Goal: Information Seeking & Learning: Learn about a topic

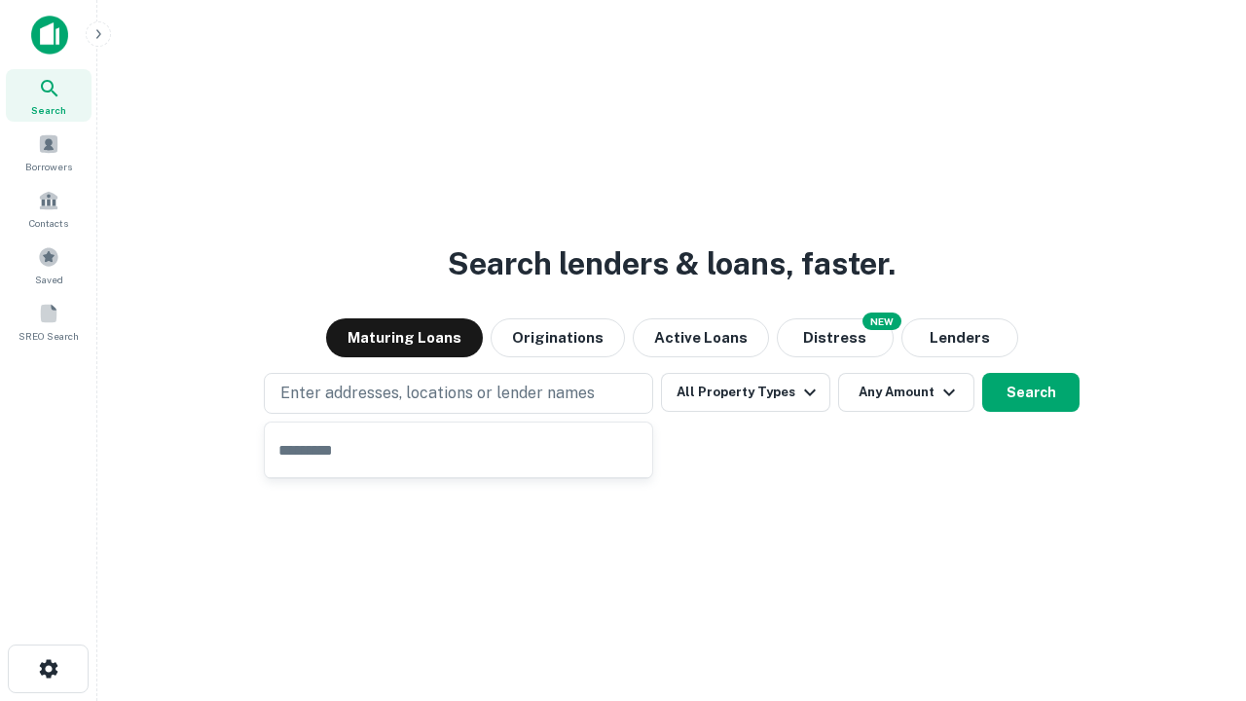
type input "**********"
click at [746, 392] on button "All Property Types" at bounding box center [745, 392] width 169 height 39
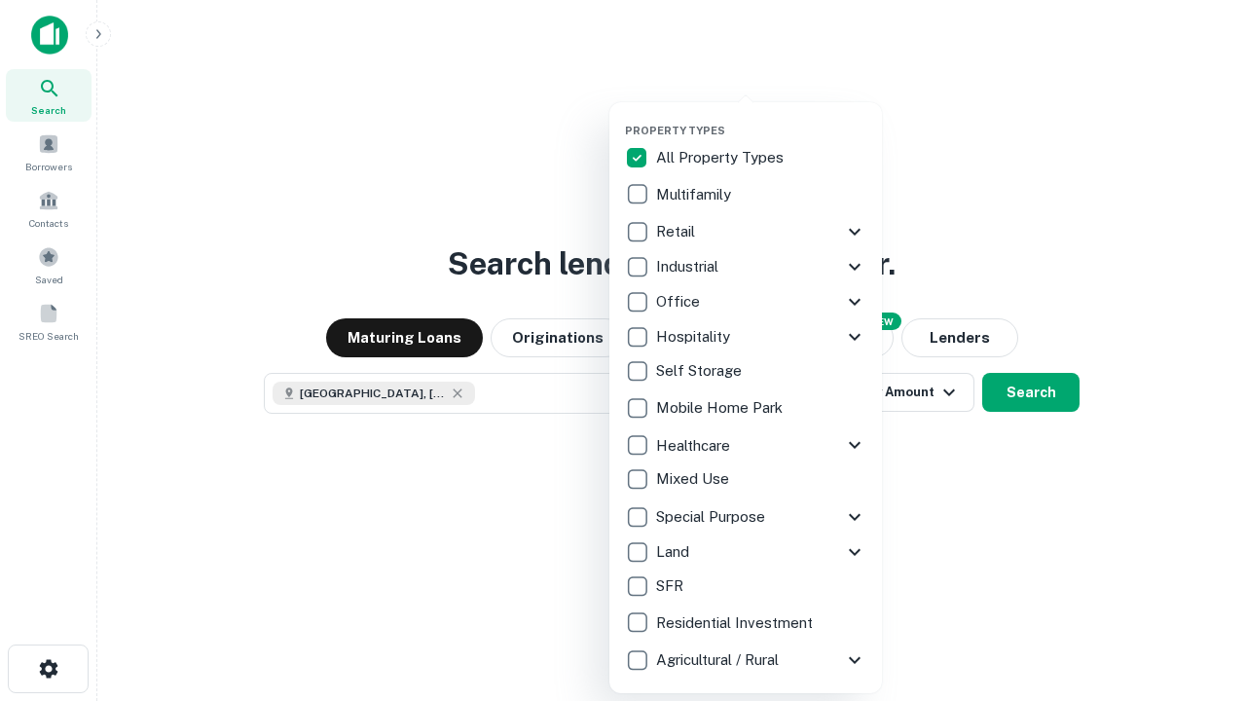
click at [761, 118] on button "button" at bounding box center [761, 118] width 273 height 1
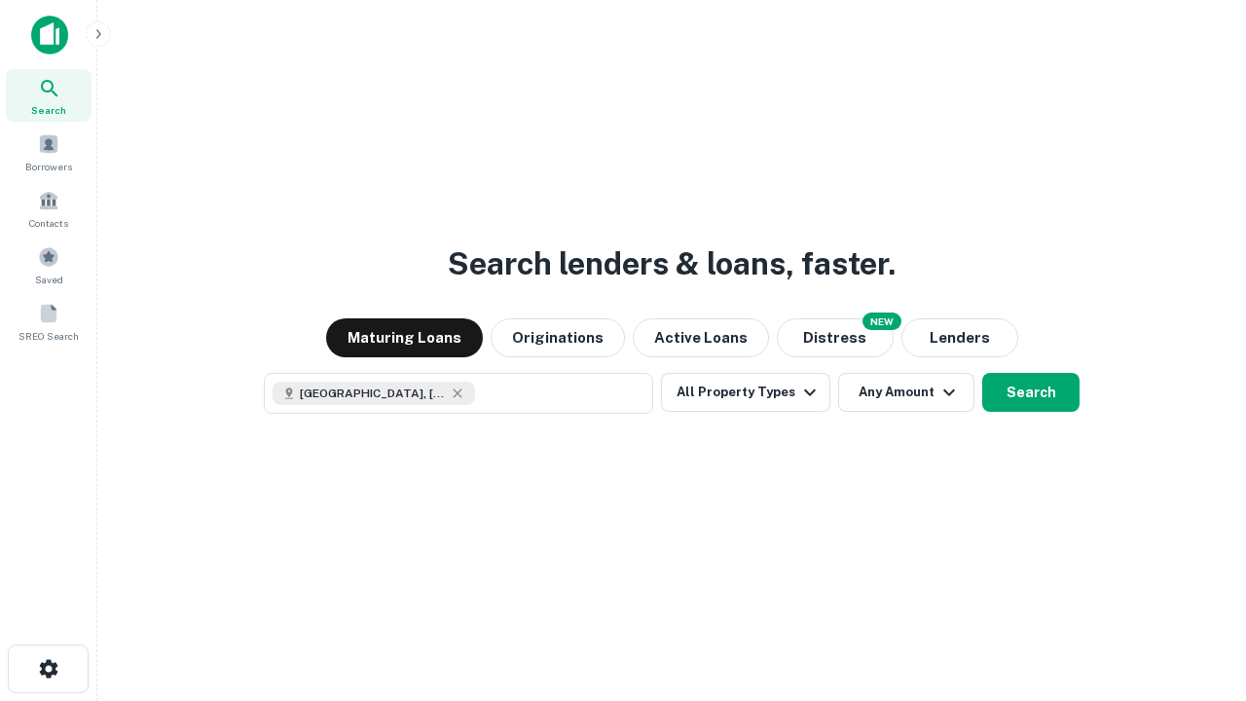
scroll to position [31, 0]
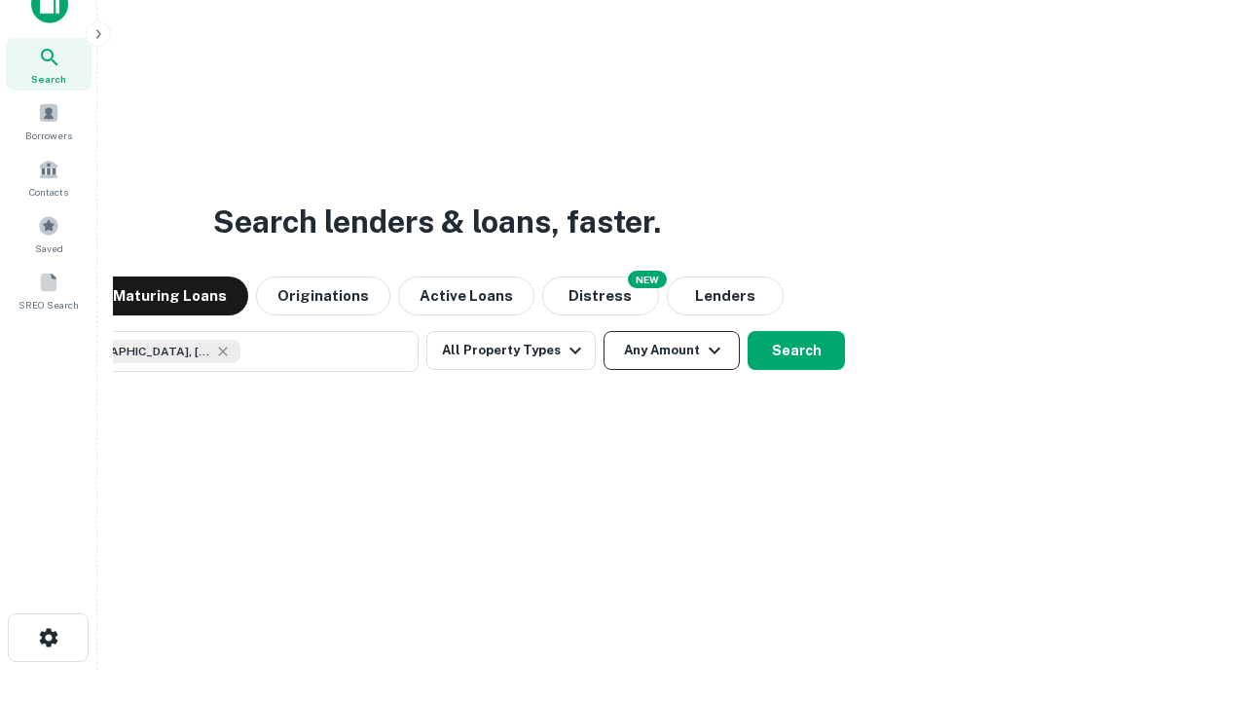
click at [603, 331] on button "Any Amount" at bounding box center [671, 350] width 136 height 39
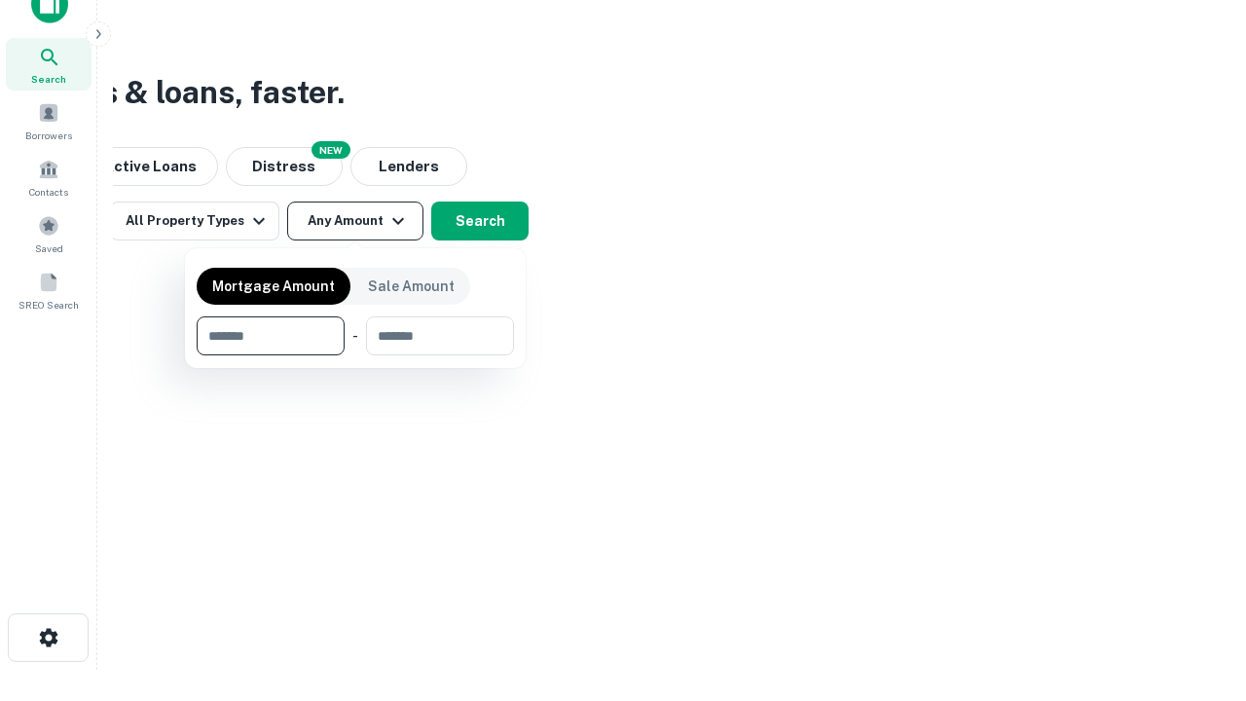
type input "*******"
click at [355, 355] on button "button" at bounding box center [355, 355] width 317 height 1
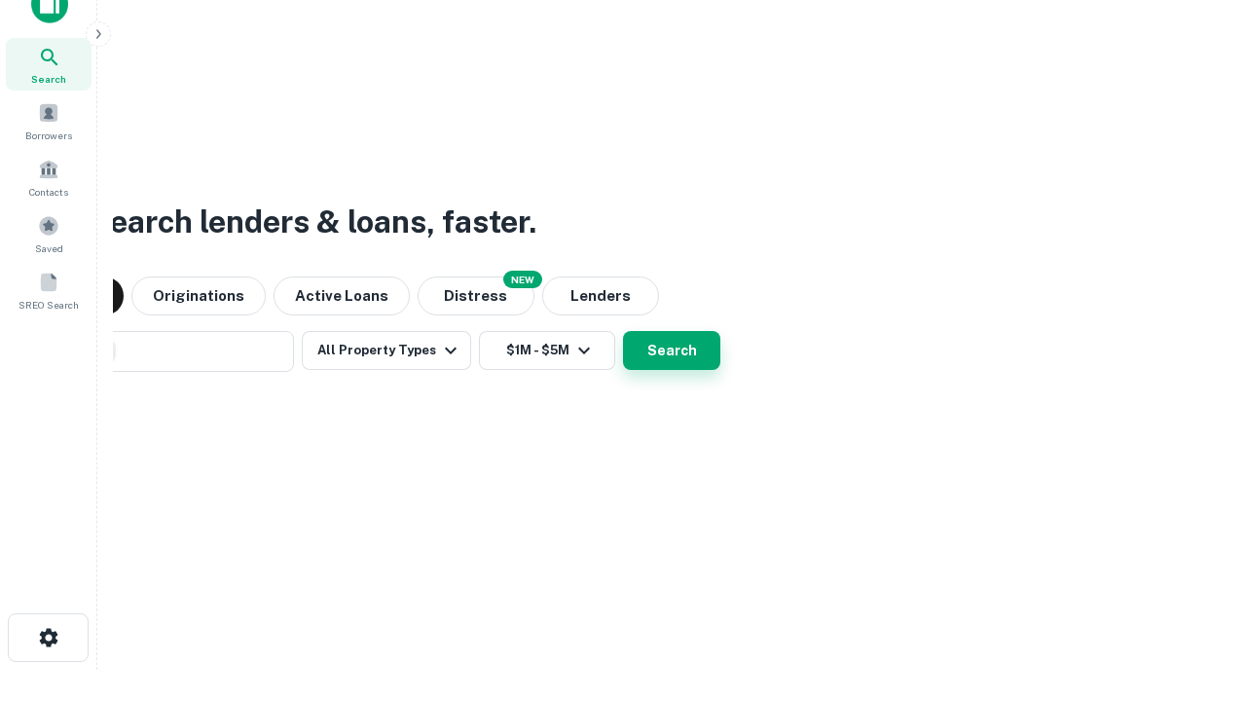
click at [623, 331] on button "Search" at bounding box center [671, 350] width 97 height 39
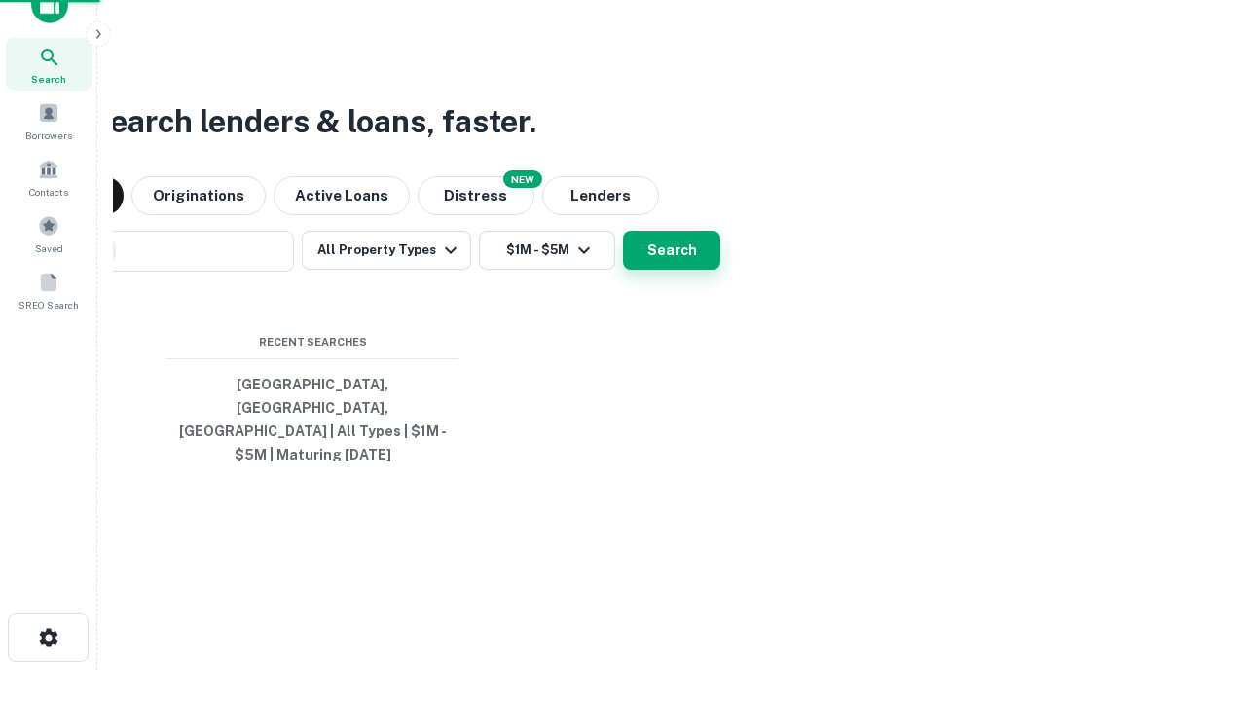
scroll to position [63, 551]
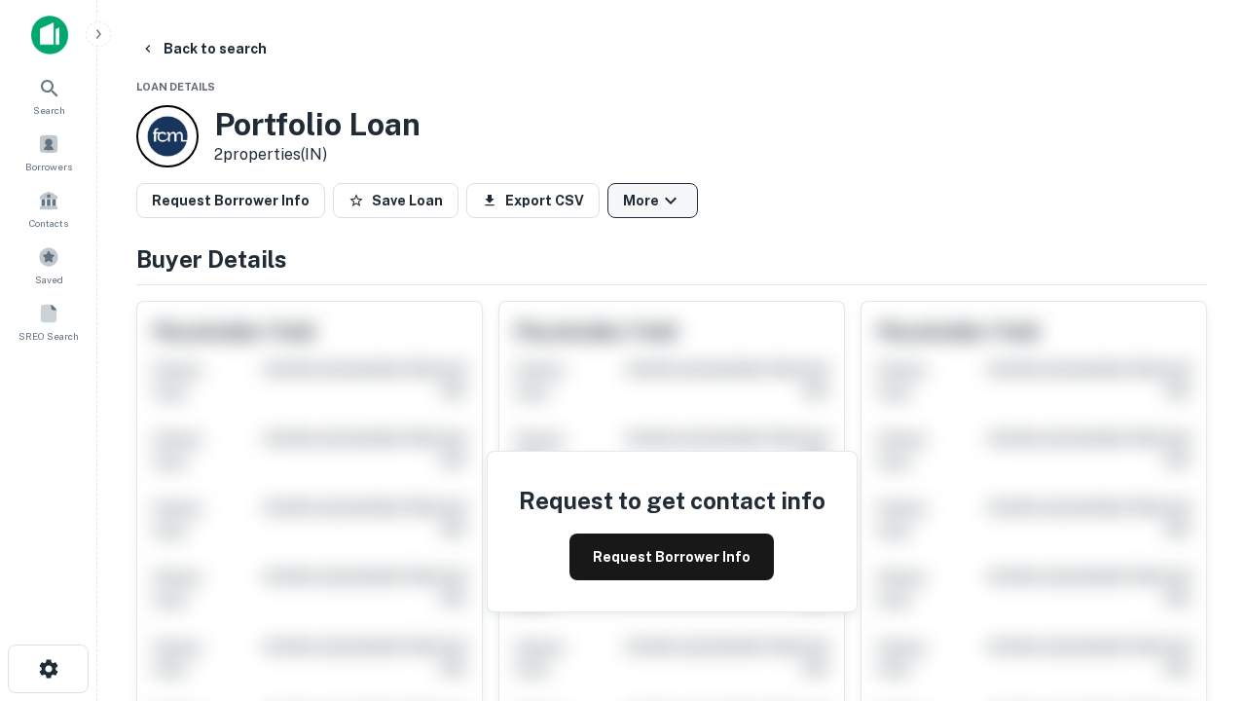
click at [652, 201] on button "More" at bounding box center [652, 200] width 91 height 35
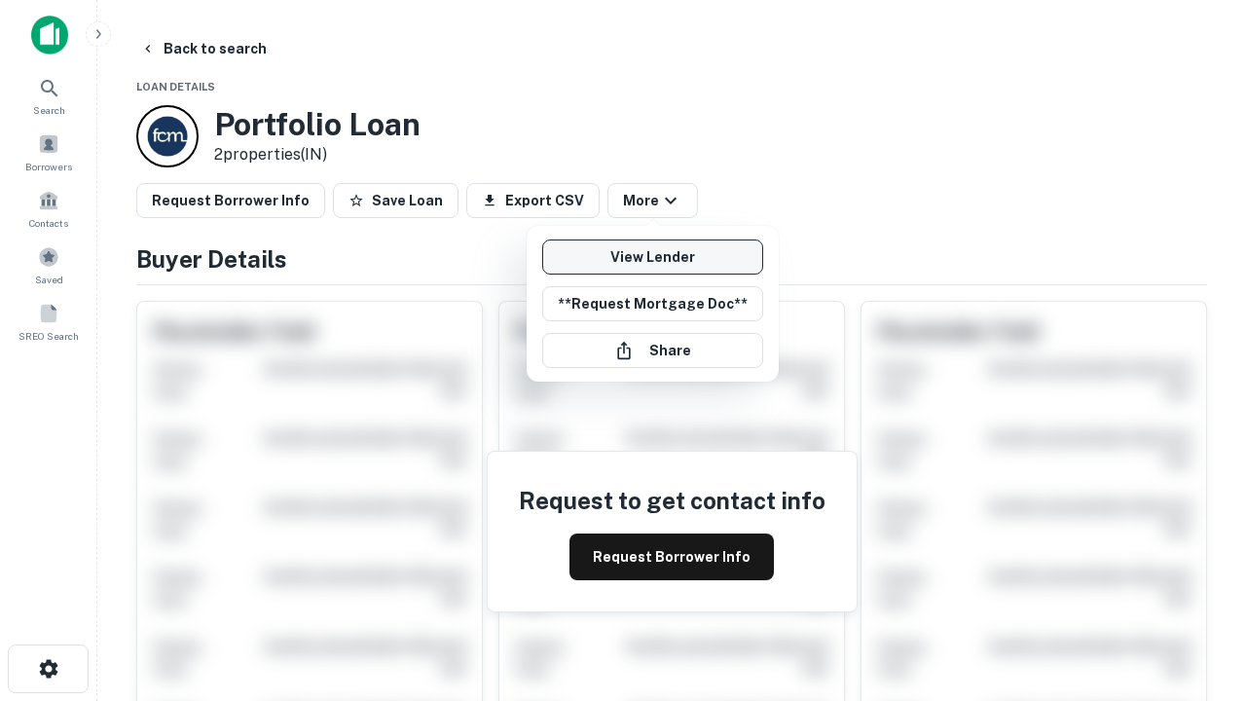
click at [652, 257] on link "View Lender" at bounding box center [652, 256] width 221 height 35
